Goal: Task Accomplishment & Management: Use online tool/utility

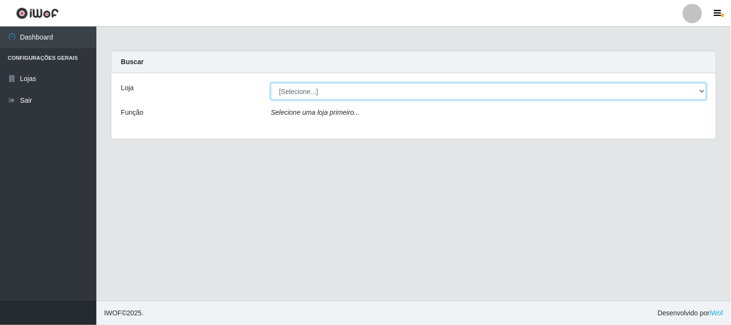
click at [376, 89] on select "[Selecione...] Super Vilton" at bounding box center [488, 91] width 435 height 17
select select "379"
click at [271, 83] on select "[Selecione...] Super Vilton" at bounding box center [488, 91] width 435 height 17
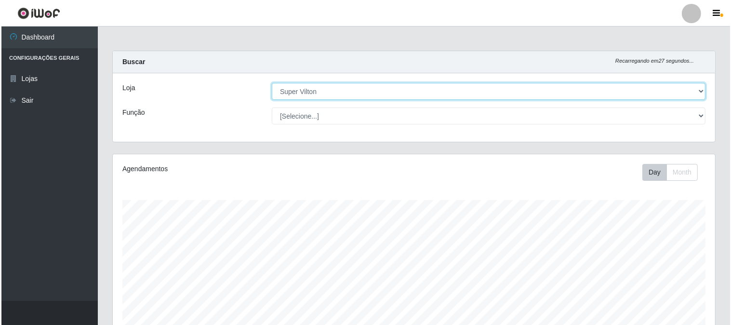
scroll to position [321, 0]
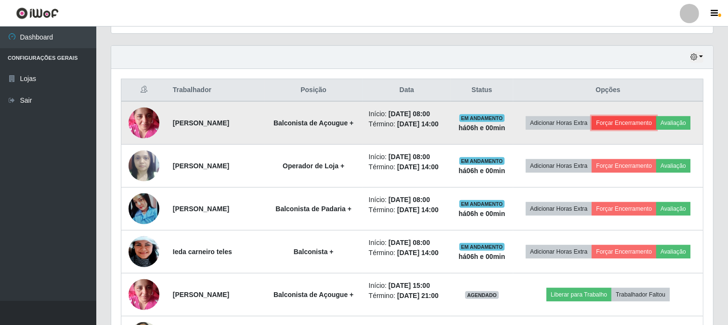
click at [652, 118] on button "Forçar Encerramento" at bounding box center [624, 122] width 65 height 13
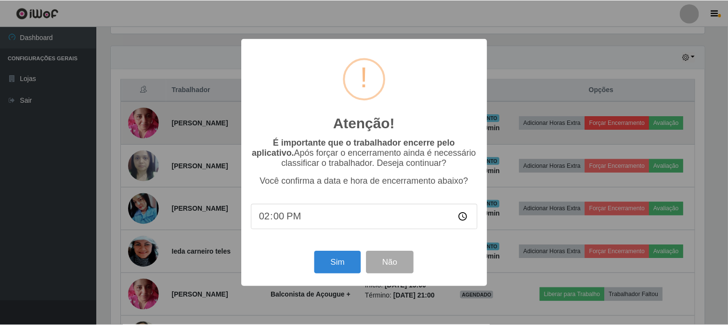
scroll to position [199, 596]
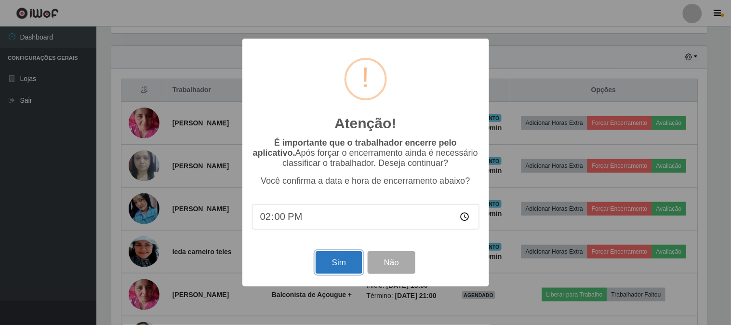
click at [337, 262] on button "Sim" at bounding box center [338, 262] width 47 height 23
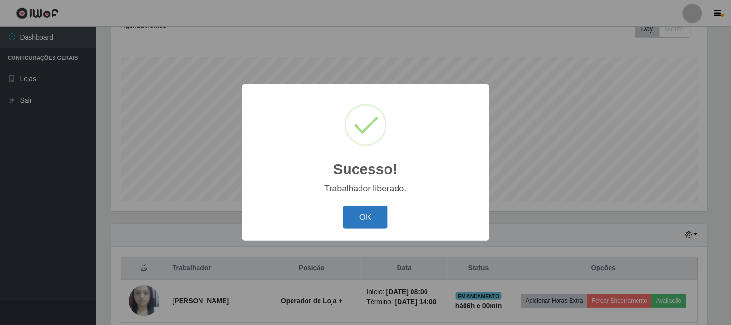
click at [363, 225] on button "OK" at bounding box center [365, 217] width 45 height 23
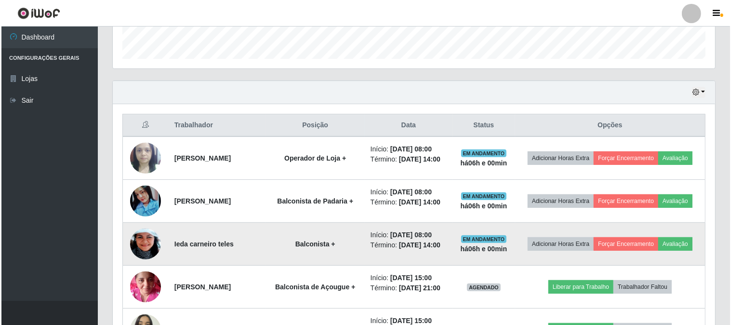
scroll to position [304, 0]
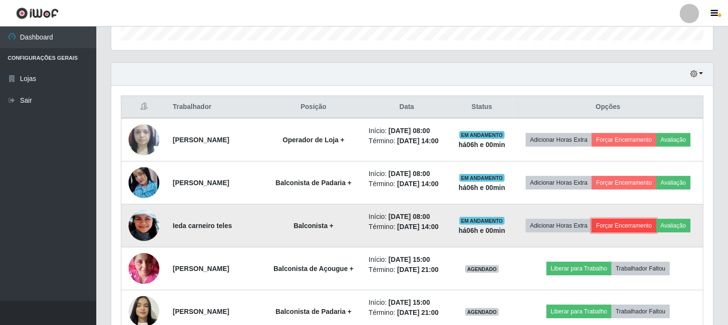
click at [656, 232] on button "Forçar Encerramento" at bounding box center [624, 225] width 65 height 13
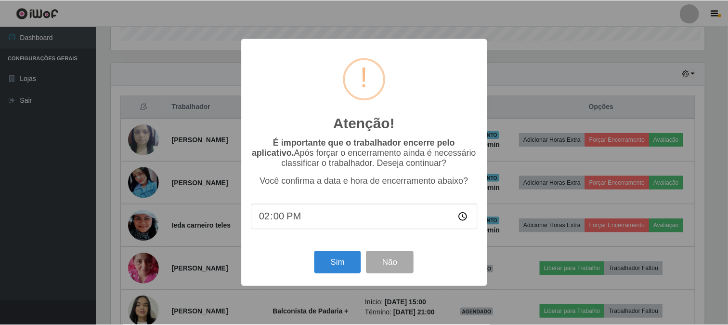
scroll to position [199, 596]
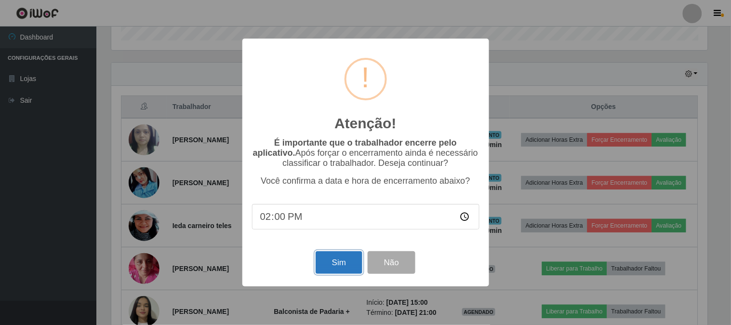
click at [335, 262] on button "Sim" at bounding box center [338, 262] width 47 height 23
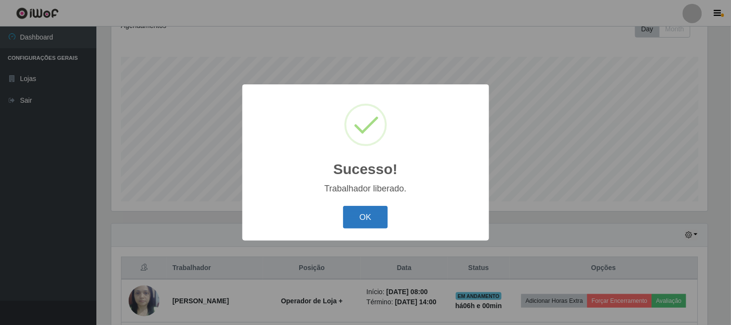
click at [371, 218] on button "OK" at bounding box center [365, 217] width 45 height 23
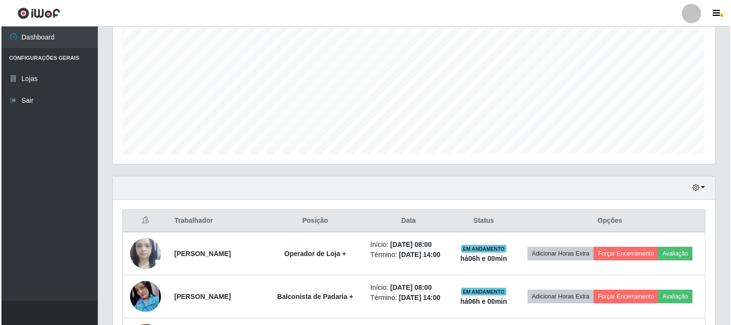
scroll to position [250, 0]
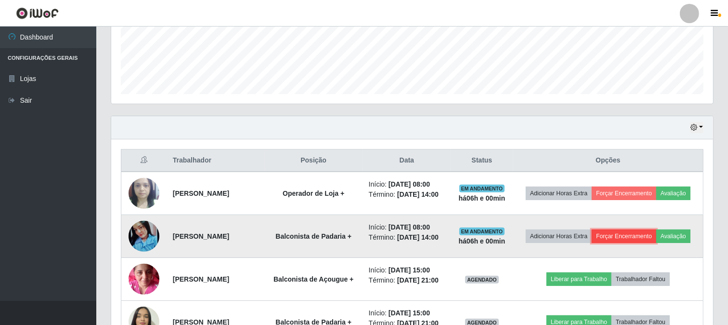
click at [656, 238] on button "Forçar Encerramento" at bounding box center [624, 235] width 65 height 13
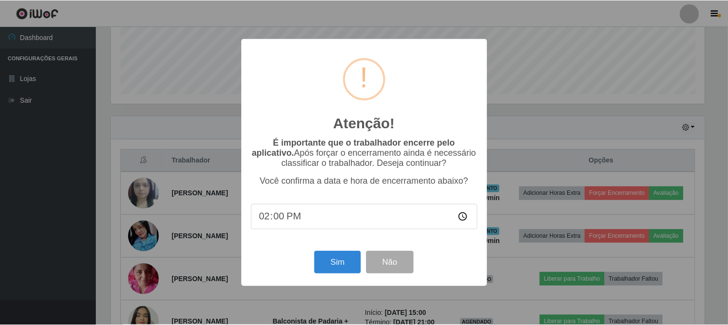
scroll to position [199, 596]
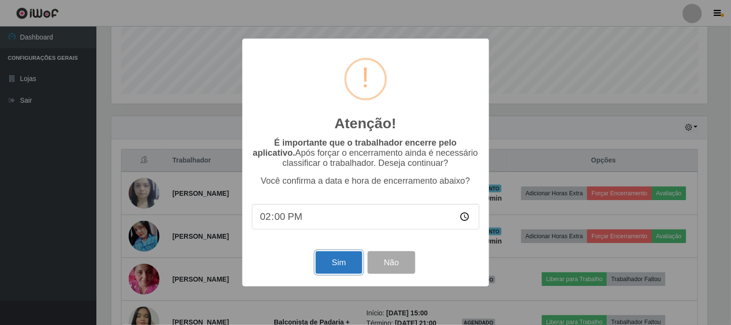
click at [350, 260] on button "Sim" at bounding box center [338, 262] width 47 height 23
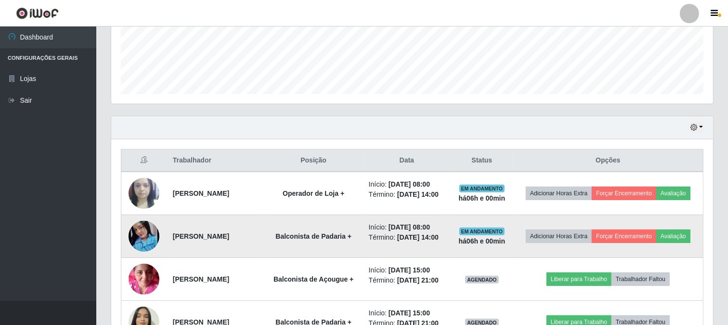
scroll to position [0, 0]
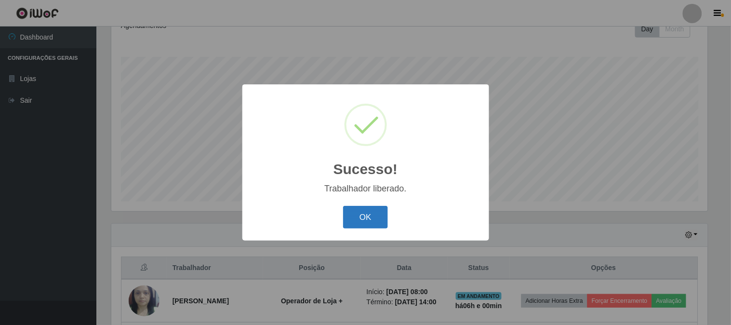
click at [387, 224] on button "OK" at bounding box center [365, 217] width 45 height 23
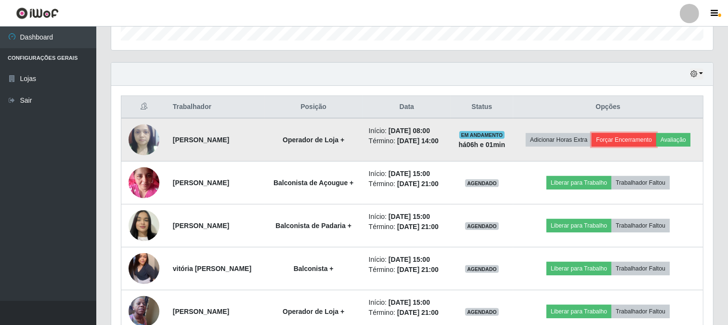
click at [642, 140] on button "Forçar Encerramento" at bounding box center [624, 139] width 65 height 13
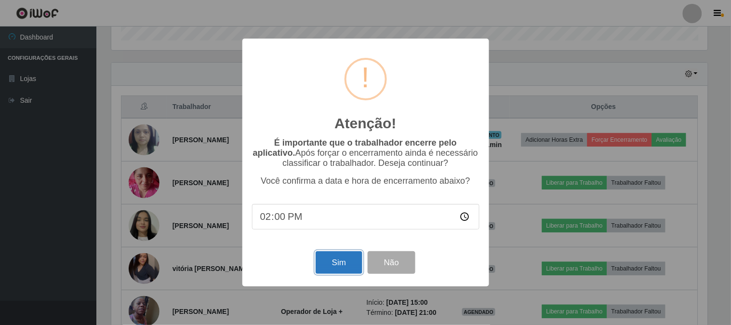
click at [353, 271] on button "Sim" at bounding box center [338, 262] width 47 height 23
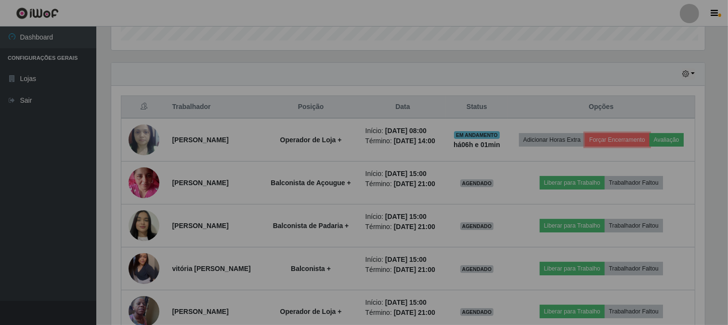
scroll to position [199, 602]
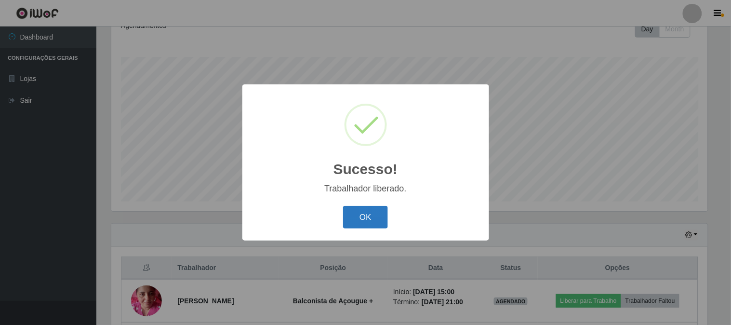
click at [365, 224] on button "OK" at bounding box center [365, 217] width 45 height 23
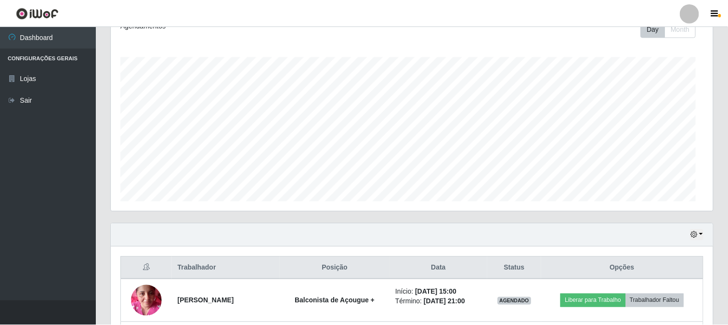
scroll to position [481446, 481044]
